Goal: Information Seeking & Learning: Learn about a topic

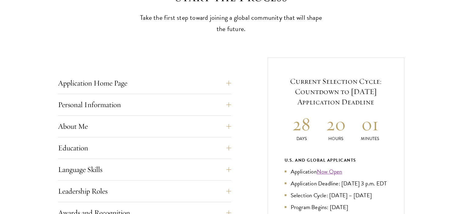
scroll to position [191, 0]
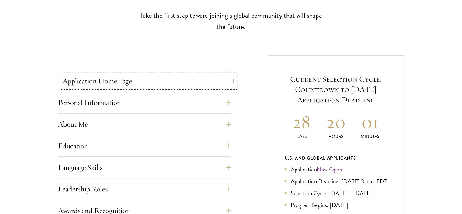
click at [170, 85] on button "Application Home Page" at bounding box center [149, 81] width 173 height 15
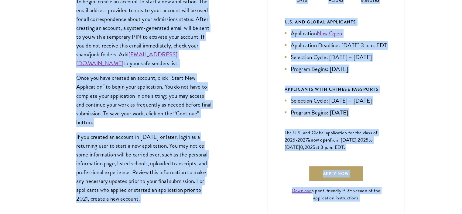
scroll to position [327, 0]
click at [222, 95] on div "The online application form must be completed in English. All requirements must…" at bounding box center [144, 86] width 173 height 263
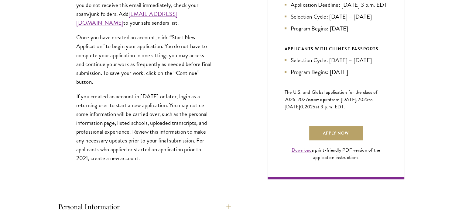
scroll to position [367, 0]
click at [294, 153] on link "Download" at bounding box center [302, 149] width 20 height 7
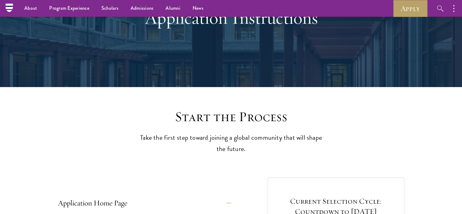
scroll to position [0, 0]
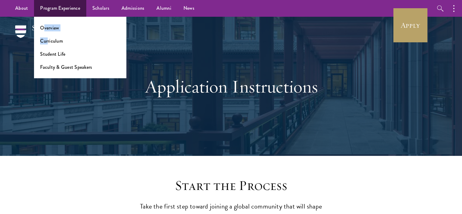
drag, startPoint x: 43, startPoint y: 23, endPoint x: 47, endPoint y: 33, distance: 10.6
click at [47, 33] on ul "Overview Curriculum Student Life Faculty & Guest Speakers" at bounding box center [80, 47] width 92 height 61
click at [48, 27] on link "Overview" at bounding box center [49, 27] width 19 height 7
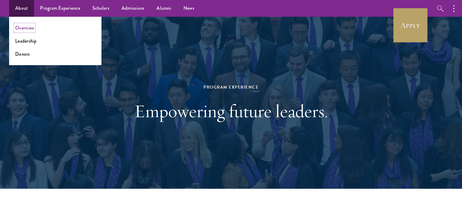
click at [24, 28] on link "Overview" at bounding box center [24, 27] width 19 height 7
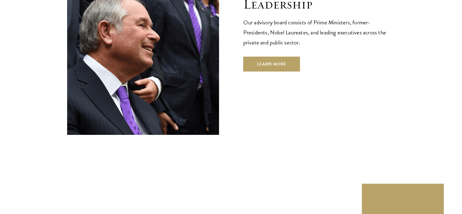
scroll to position [2252, 0]
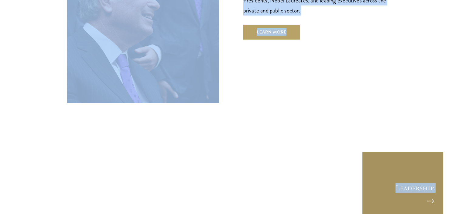
click at [412, 151] on link "Leadership" at bounding box center [403, 192] width 82 height 82
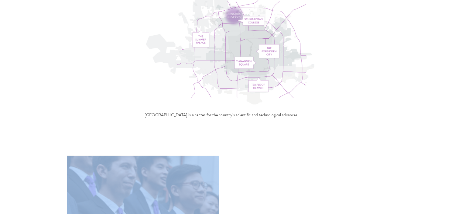
scroll to position [2001, 0]
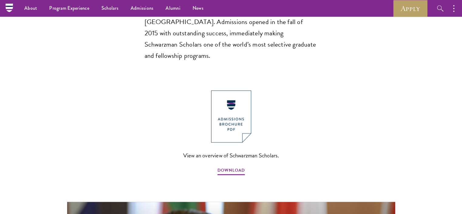
scroll to position [588, 0]
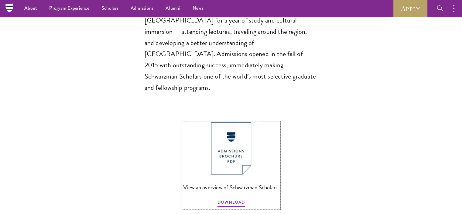
click at [233, 122] on img at bounding box center [231, 148] width 40 height 52
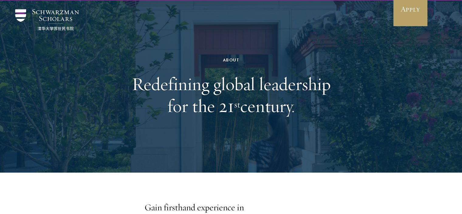
scroll to position [0, 0]
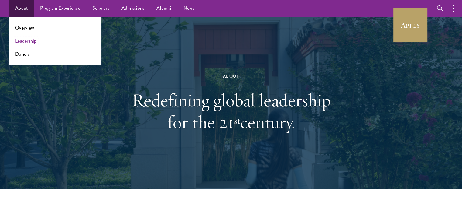
click at [24, 41] on link "Leadership" at bounding box center [26, 40] width 22 height 7
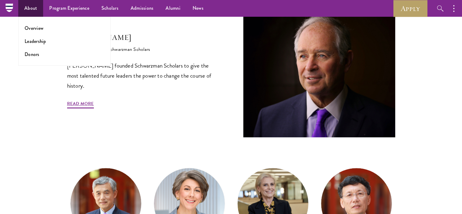
scroll to position [181, 0]
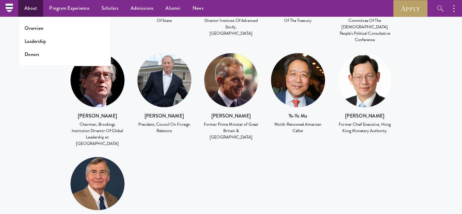
scroll to position [887, 0]
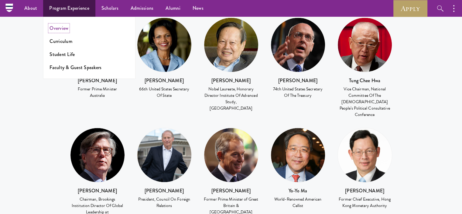
click at [66, 25] on link "Overview" at bounding box center [59, 28] width 19 height 7
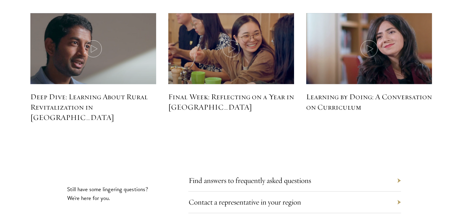
scroll to position [2733, 0]
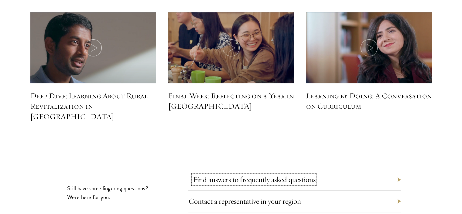
click at [210, 174] on link "Find answers to frequently asked questions" at bounding box center [254, 178] width 123 height 9
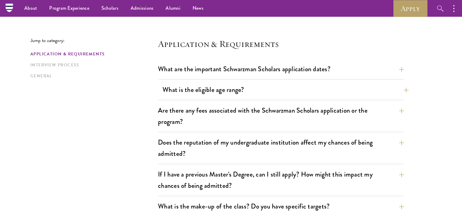
scroll to position [152, 0]
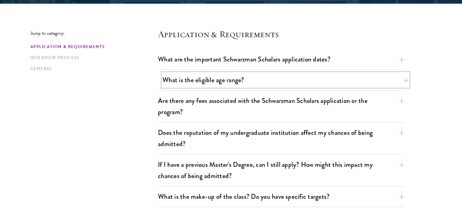
click at [193, 75] on button "What is the eligible age range?" at bounding box center [286, 80] width 246 height 14
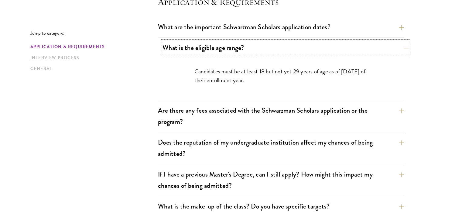
scroll to position [185, 0]
drag, startPoint x: 267, startPoint y: 71, endPoint x: 277, endPoint y: 71, distance: 9.7
click at [277, 71] on p "Candidates must be at least 18 but not yet 29 years of age as of [DATE] of thei…" at bounding box center [281, 76] width 173 height 18
drag, startPoint x: 277, startPoint y: 71, endPoint x: 299, endPoint y: 73, distance: 22.0
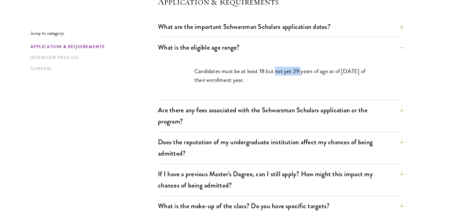
click at [299, 73] on p "Candidates must be at least 18 but not yet 29 years of age as of [DATE] of thei…" at bounding box center [281, 76] width 173 height 18
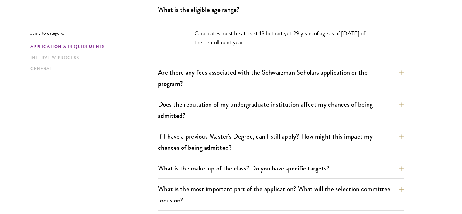
scroll to position [223, 0]
click at [297, 74] on button "Are there any fees associated with the Schwarzman Scholars application or the p…" at bounding box center [286, 77] width 246 height 25
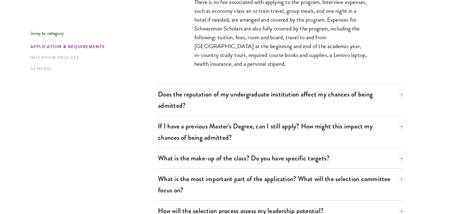
scroll to position [286, 0]
click at [221, 104] on button "Does the reputation of my undergraduate institution affect my chances of being …" at bounding box center [286, 99] width 246 height 25
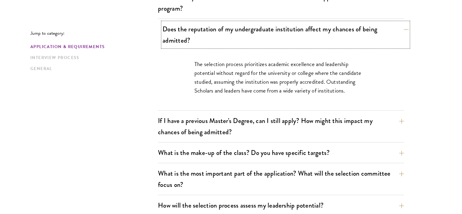
scroll to position [254, 0]
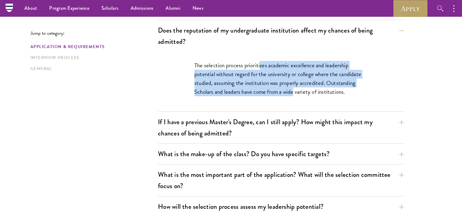
drag, startPoint x: 260, startPoint y: 67, endPoint x: 294, endPoint y: 103, distance: 49.5
click at [294, 103] on div "The selection process prioritizes academic excellence and leadership potential …" at bounding box center [281, 82] width 210 height 60
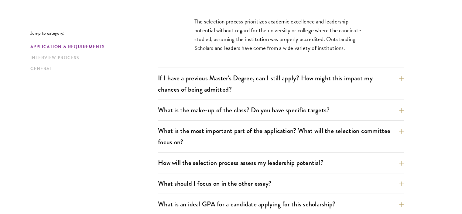
scroll to position [299, 0]
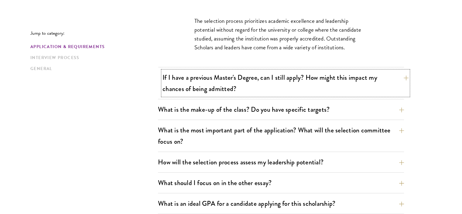
click at [277, 87] on button "If I have a previous Master's Degree, can I still apply? How might this impact …" at bounding box center [286, 83] width 246 height 25
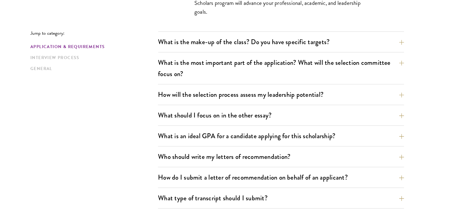
scroll to position [384, 0]
click at [272, 74] on button "What is the most important part of the application? What will the selection com…" at bounding box center [286, 67] width 246 height 25
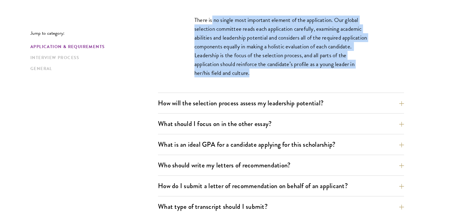
drag, startPoint x: 272, startPoint y: 74, endPoint x: 212, endPoint y: 13, distance: 85.6
click at [212, 13] on div "There is no single most important element of the application. Our global select…" at bounding box center [281, 49] width 210 height 86
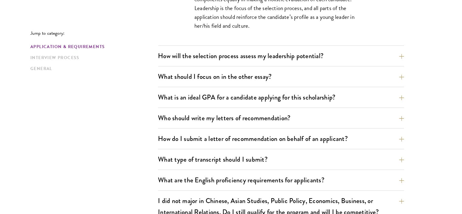
scroll to position [432, 0]
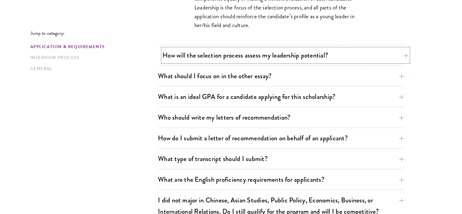
click at [184, 60] on button "How will the selection process assess my leadership potential?" at bounding box center [286, 55] width 246 height 14
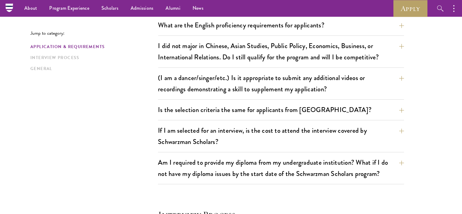
scroll to position [819, 0]
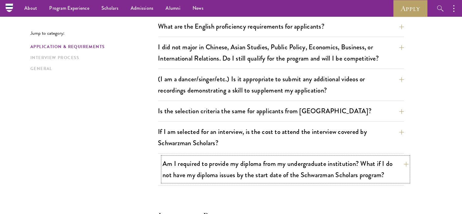
click at [173, 174] on button "Am I required to provide my diploma from my undergraduate institution? What if …" at bounding box center [286, 169] width 246 height 25
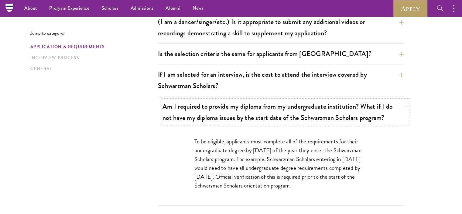
scroll to position [556, 0]
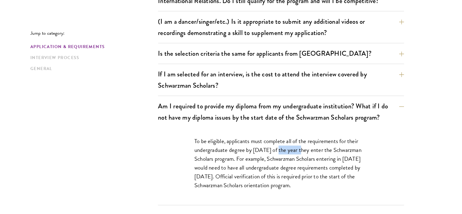
drag, startPoint x: 276, startPoint y: 151, endPoint x: 299, endPoint y: 147, distance: 22.8
click at [299, 147] on p "To be eligible, applicants must complete all of the requirements for their unde…" at bounding box center [281, 162] width 173 height 53
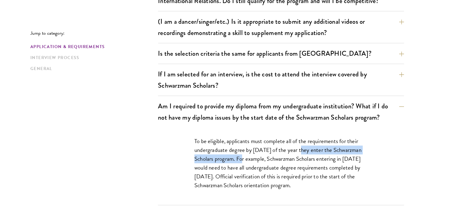
drag, startPoint x: 299, startPoint y: 147, endPoint x: 236, endPoint y: 159, distance: 63.7
click at [236, 159] on p "To be eligible, applicants must complete all of the requirements for their unde…" at bounding box center [281, 162] width 173 height 53
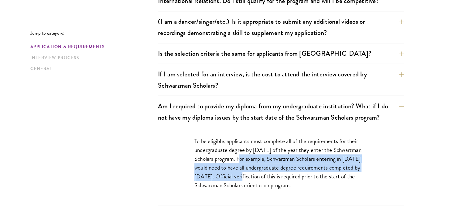
drag, startPoint x: 236, startPoint y: 159, endPoint x: 260, endPoint y: 174, distance: 28.5
click at [260, 174] on p "To be eligible, applicants must complete all of the requirements for their unde…" at bounding box center [281, 162] width 173 height 53
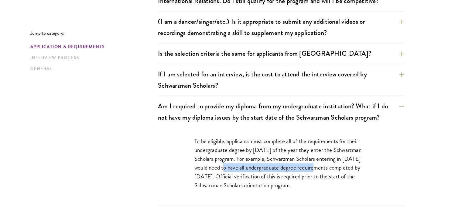
drag, startPoint x: 313, startPoint y: 168, endPoint x: 221, endPoint y: 166, distance: 91.8
click at [221, 166] on p "To be eligible, applicants must complete all of the requirements for their unde…" at bounding box center [281, 162] width 173 height 53
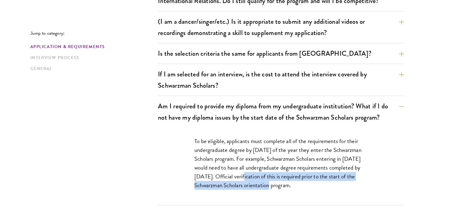
drag, startPoint x: 264, startPoint y: 177, endPoint x: 280, endPoint y: 187, distance: 19.4
click at [280, 187] on p "To be eligible, applicants must complete all of the requirements for their unde…" at bounding box center [281, 162] width 173 height 53
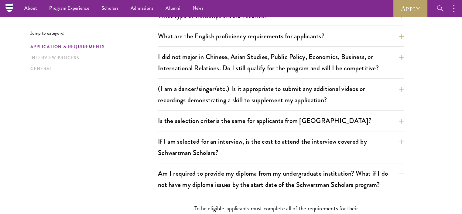
scroll to position [488, 0]
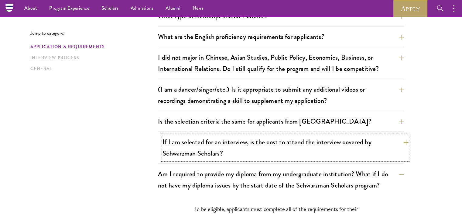
click at [249, 153] on button "If I am selected for an interview, is the cost to attend the interview covered …" at bounding box center [286, 147] width 246 height 25
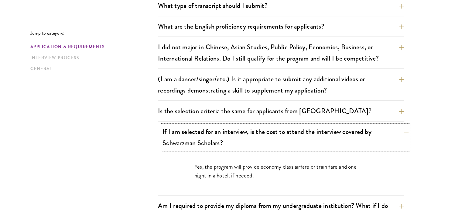
scroll to position [499, 0]
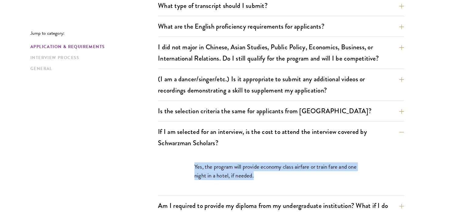
drag, startPoint x: 254, startPoint y: 186, endPoint x: 193, endPoint y: 169, distance: 63.4
click at [193, 169] on div "Yes, the program will provide economy class airfare or train fare and one night…" at bounding box center [281, 174] width 210 height 42
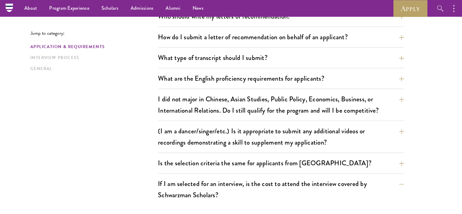
scroll to position [446, 0]
click at [198, 169] on div "Is the selection criteria the same for applicants from China? The application a…" at bounding box center [281, 164] width 246 height 17
click at [200, 161] on button "Is the selection criteria the same for applicants from China?" at bounding box center [286, 163] width 246 height 14
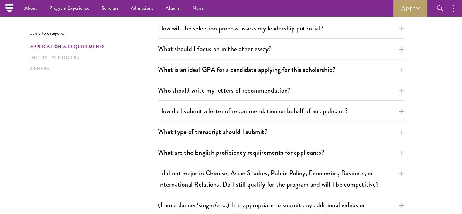
scroll to position [371, 0]
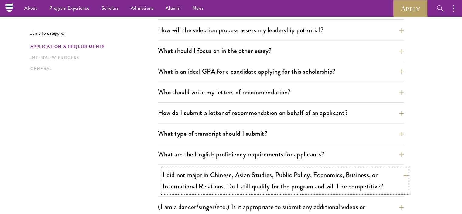
click at [203, 172] on button "I did not major in Chinese, Asian Studies, Public Policy, Economics, Business, …" at bounding box center [286, 180] width 246 height 25
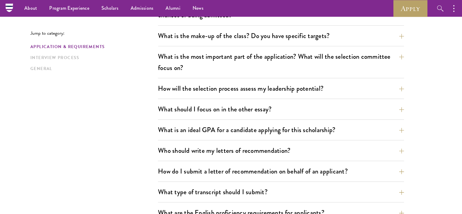
scroll to position [313, 0]
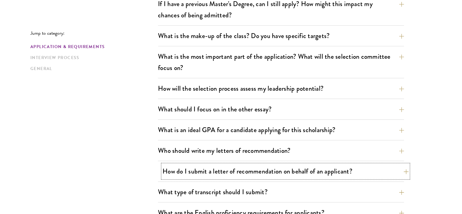
click at [192, 174] on button "How do I submit a letter of recommendation on behalf of an applicant?" at bounding box center [286, 171] width 246 height 14
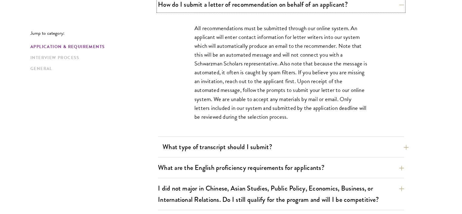
scroll to position [464, 0]
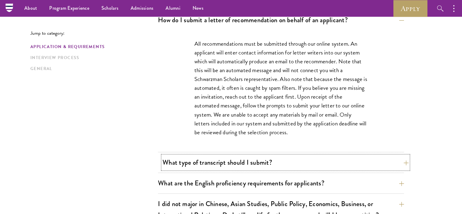
click at [191, 166] on button "What type of transcript should I submit?" at bounding box center [286, 162] width 246 height 14
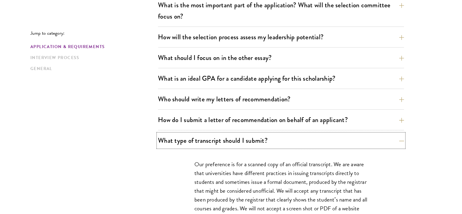
scroll to position [368, 0]
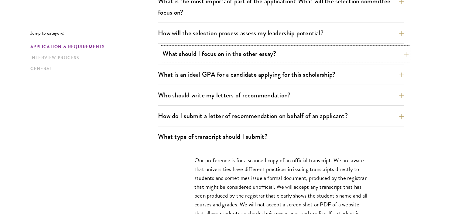
click at [219, 58] on button "What should I focus on in the other essay?" at bounding box center [286, 54] width 246 height 14
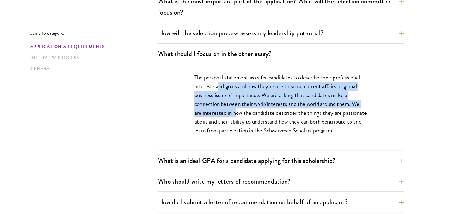
drag, startPoint x: 217, startPoint y: 90, endPoint x: 237, endPoint y: 116, distance: 32.9
click at [237, 116] on p "The personal statement asks for candidates to describe their professional inter…" at bounding box center [281, 104] width 173 height 62
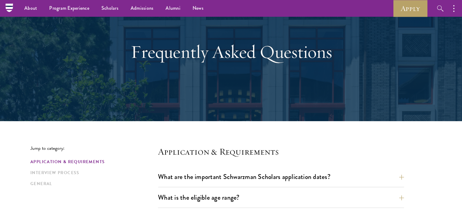
scroll to position [0, 0]
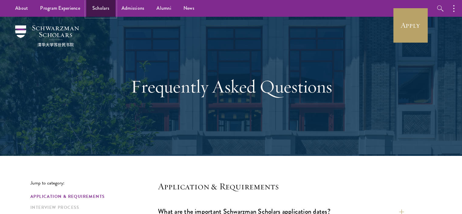
click at [97, 9] on link "Scholars" at bounding box center [100, 8] width 29 height 17
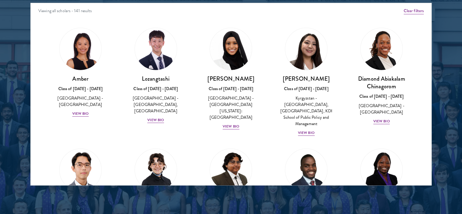
scroll to position [805, 0]
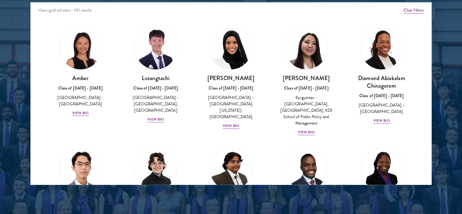
click at [43, 204] on div at bounding box center [231, 30] width 462 height 370
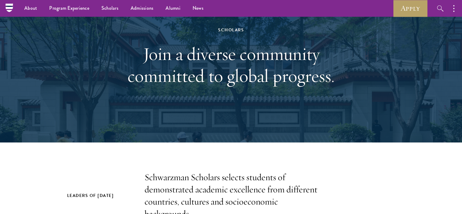
scroll to position [0, 0]
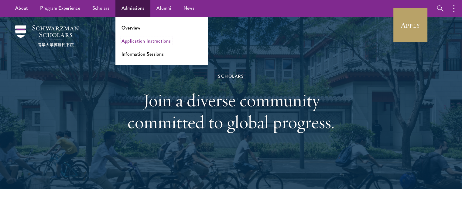
click at [148, 40] on link "Application Instructions" at bounding box center [146, 40] width 49 height 7
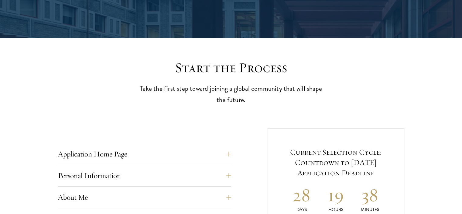
scroll to position [237, 0]
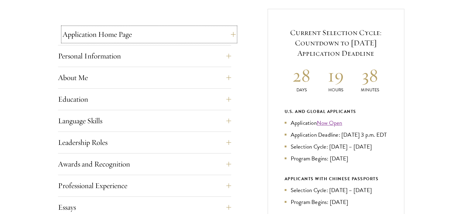
click at [150, 35] on button "Application Home Page" at bounding box center [149, 34] width 173 height 15
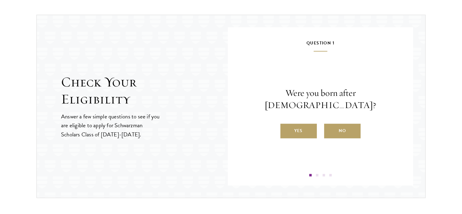
scroll to position [900, 0]
click at [297, 123] on label "Yes" at bounding box center [299, 130] width 36 height 15
click at [286, 124] on input "Yes" at bounding box center [283, 126] width 5 height 5
radio input "true"
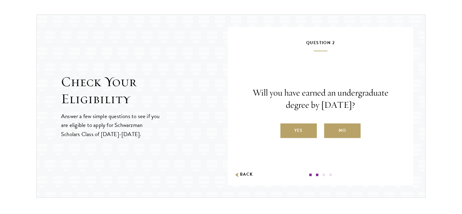
click at [240, 176] on div "Question 1 Were you born after August 1, 1997? Yes No Question 2 Will you have …" at bounding box center [320, 106] width 185 height 158
click at [241, 173] on button "Back" at bounding box center [243, 174] width 19 height 6
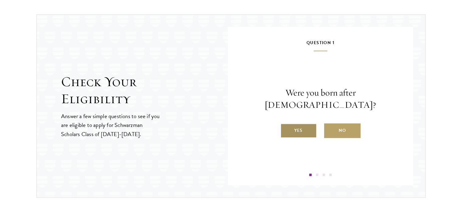
click at [293, 123] on label "Yes" at bounding box center [299, 130] width 36 height 15
click at [286, 124] on input "Yes" at bounding box center [283, 126] width 5 height 5
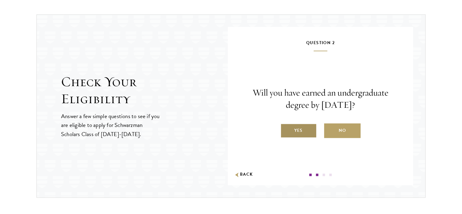
click at [301, 131] on label "Yes" at bounding box center [299, 130] width 36 height 15
click at [286, 129] on input "Yes" at bounding box center [283, 126] width 5 height 5
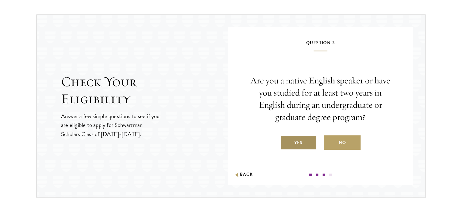
click at [303, 137] on label "Yes" at bounding box center [299, 142] width 36 height 15
click at [286, 137] on input "Yes" at bounding box center [283, 138] width 5 height 5
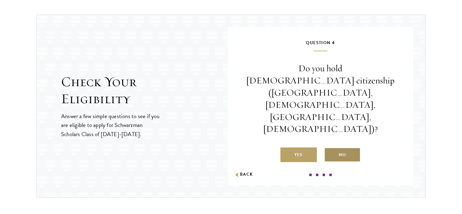
click at [346, 147] on label "No" at bounding box center [342, 154] width 36 height 15
click at [330, 148] on input "No" at bounding box center [326, 150] width 5 height 5
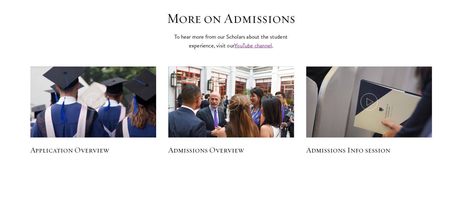
scroll to position [1122, 0]
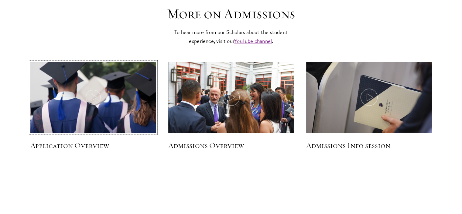
click at [88, 105] on img at bounding box center [93, 97] width 134 height 77
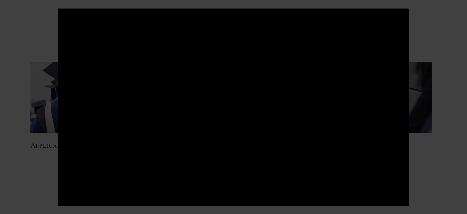
click at [48, 21] on div at bounding box center [233, 107] width 467 height 214
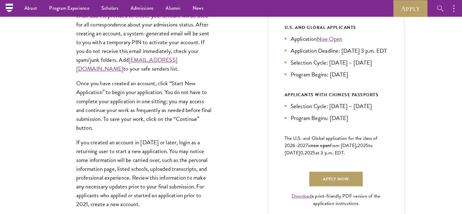
scroll to position [256, 0]
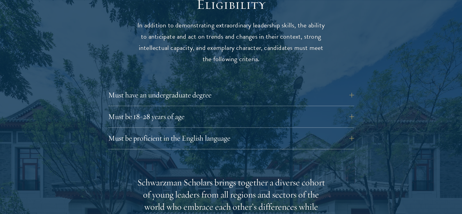
scroll to position [816, 0]
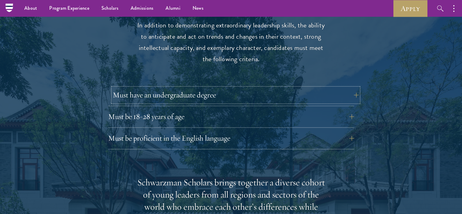
click at [177, 88] on button "Must have an undergraduate degree" at bounding box center [236, 95] width 246 height 15
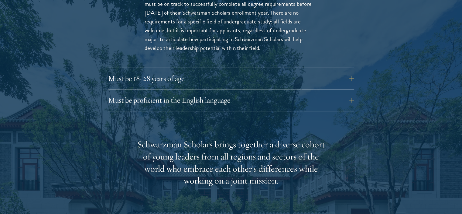
scroll to position [940, 0]
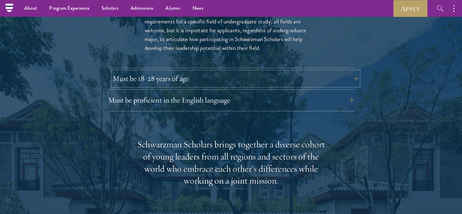
click at [174, 71] on button "Must be 18-28 years of age" at bounding box center [236, 78] width 246 height 15
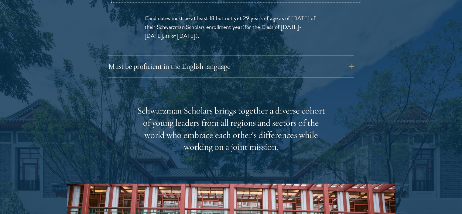
scroll to position [938, 0]
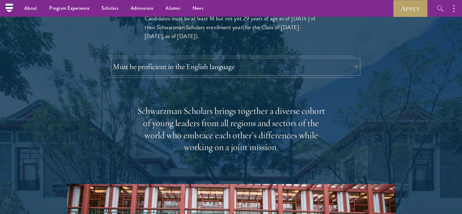
click at [171, 59] on button "Must be proficient in the English language" at bounding box center [236, 66] width 246 height 15
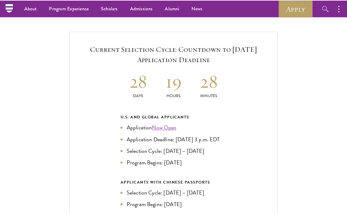
scroll to position [1413, 0]
